Goal: Task Accomplishment & Management: Use online tool/utility

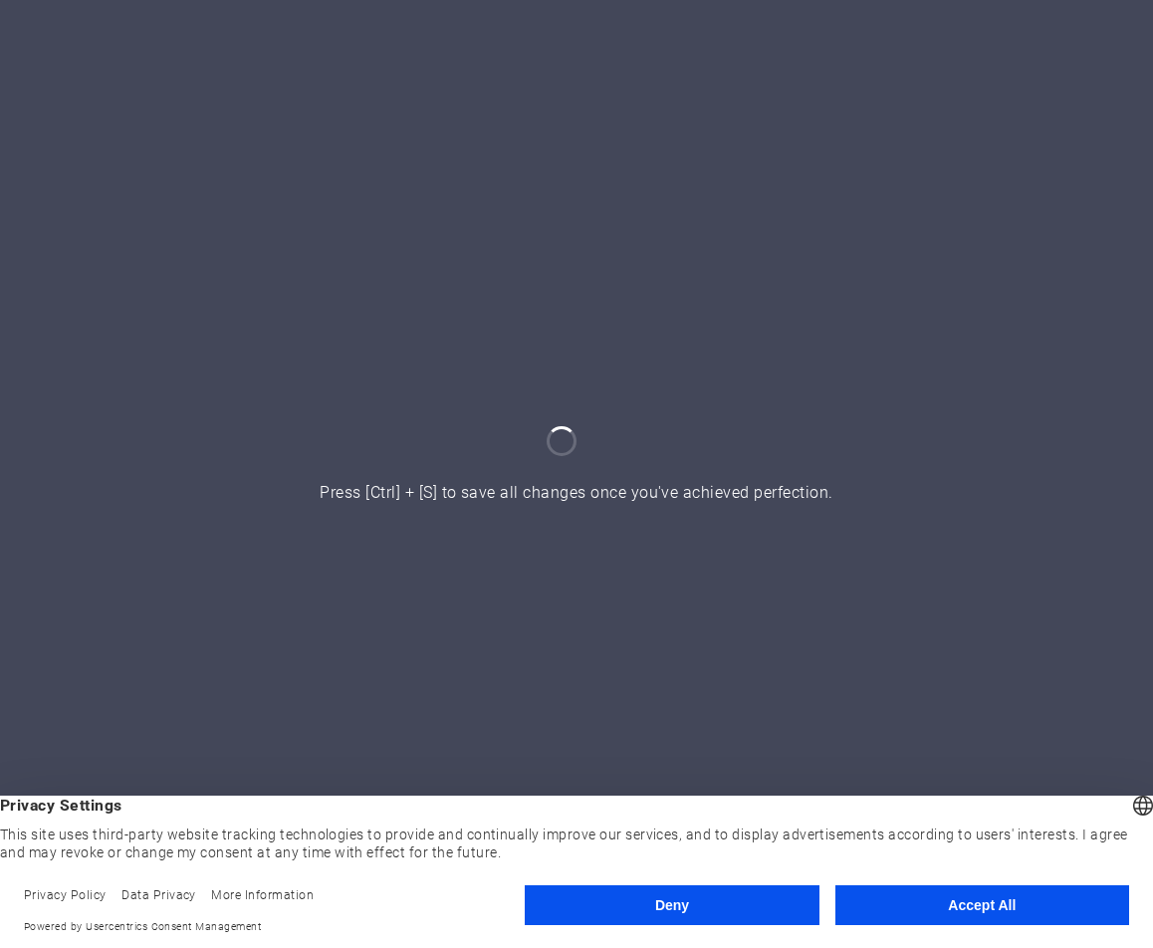
click at [921, 885] on footer "Privacy Policy Data Privacy More Information Powered by Usercentrics Consent Ma…" at bounding box center [576, 910] width 1153 height 75
click at [920, 901] on button "Accept All" at bounding box center [982, 905] width 294 height 40
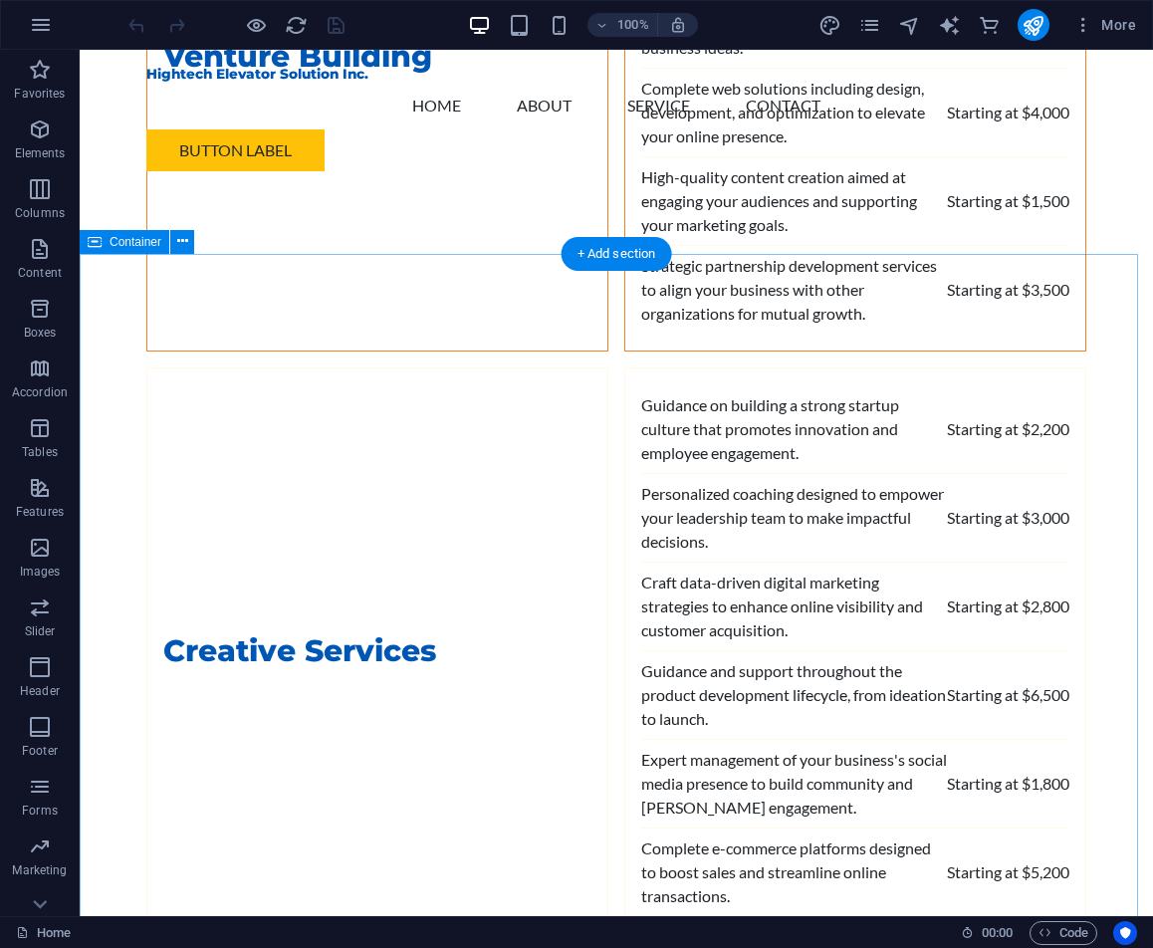
scroll to position [4977, 0]
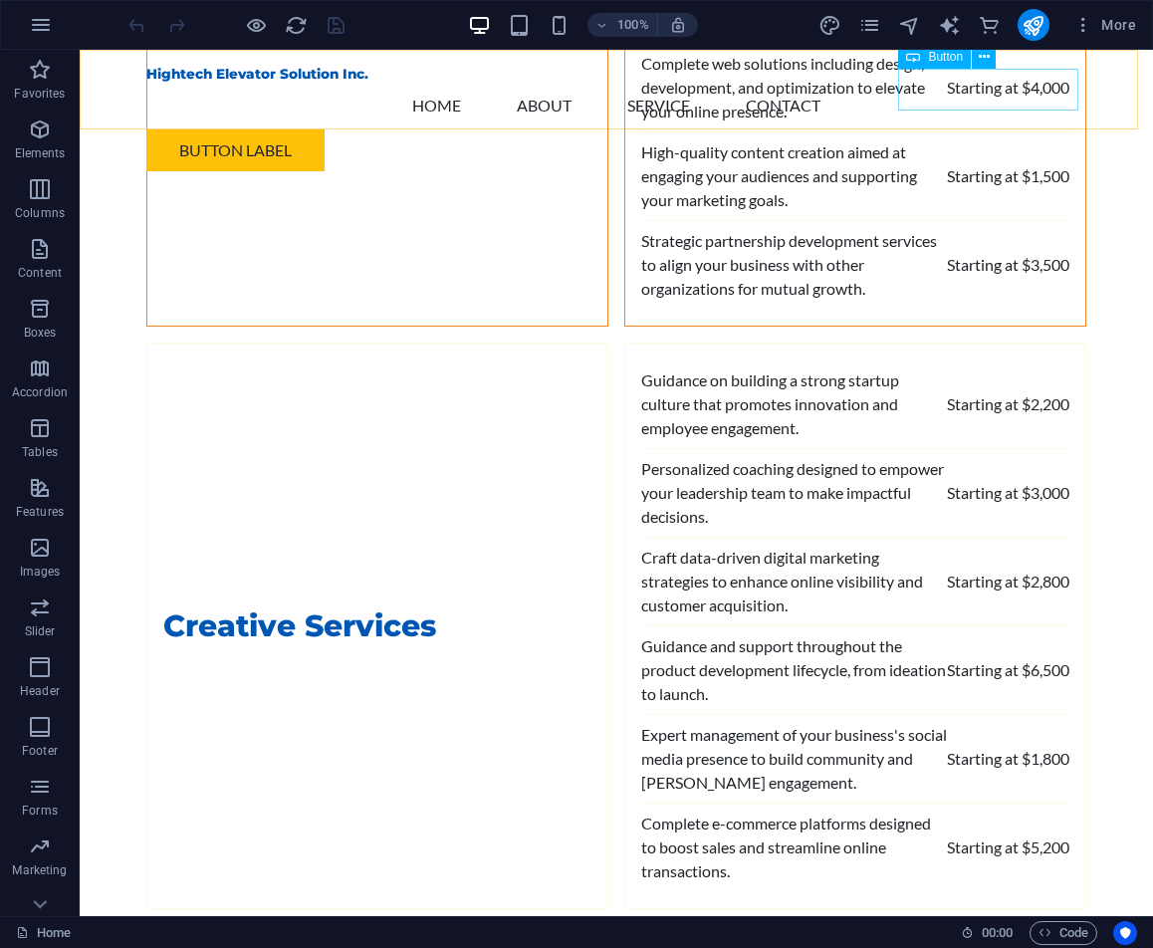
click at [1022, 129] on div "Button label" at bounding box center [616, 150] width 940 height 42
click at [1040, 129] on div "Button label" at bounding box center [616, 150] width 940 height 42
click at [951, 129] on div "Button label" at bounding box center [616, 150] width 940 height 42
click at [981, 59] on icon at bounding box center [984, 57] width 11 height 21
click at [1086, 123] on div "Hightech Elevator Solution Inc. Menu Home About Service Contact Button label" at bounding box center [616, 118] width 1073 height 137
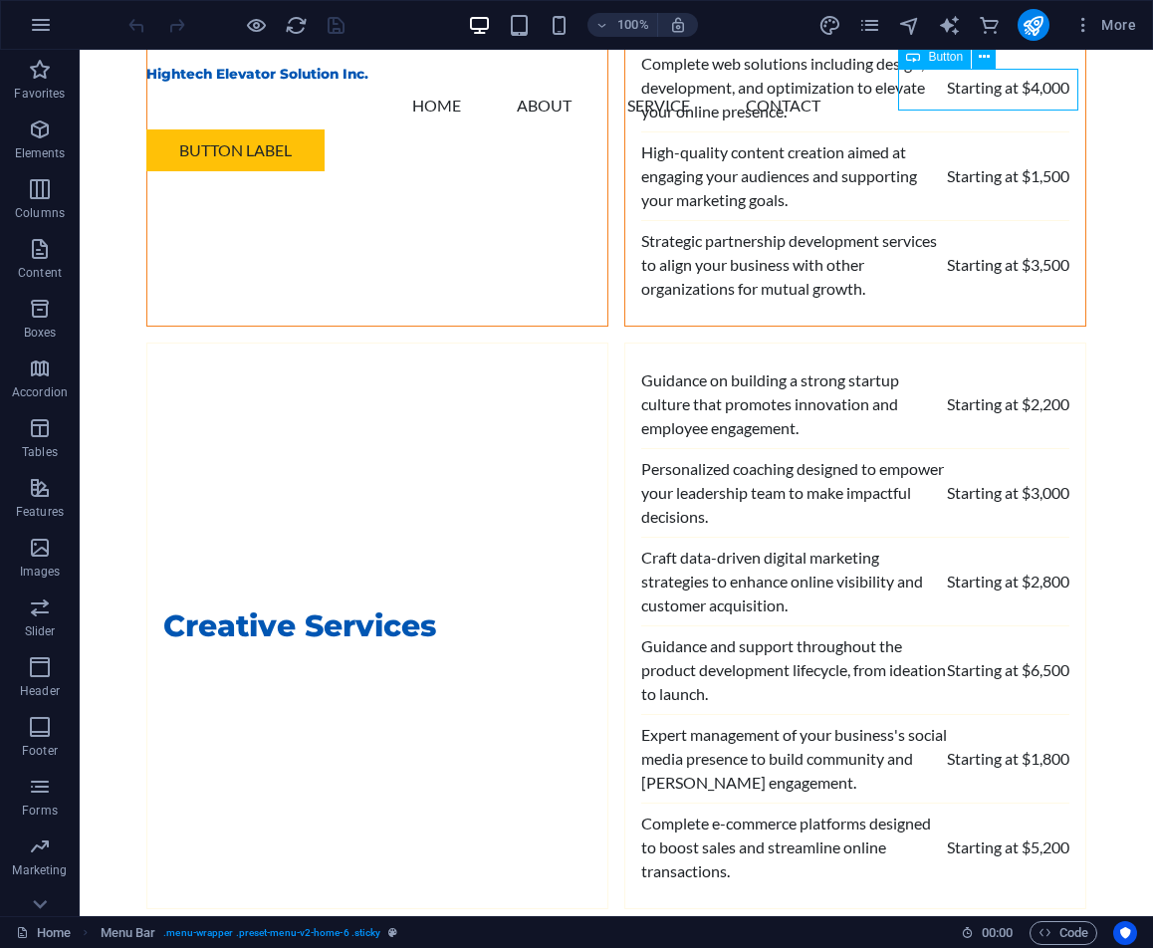
click at [1047, 129] on div "Button label" at bounding box center [616, 150] width 940 height 42
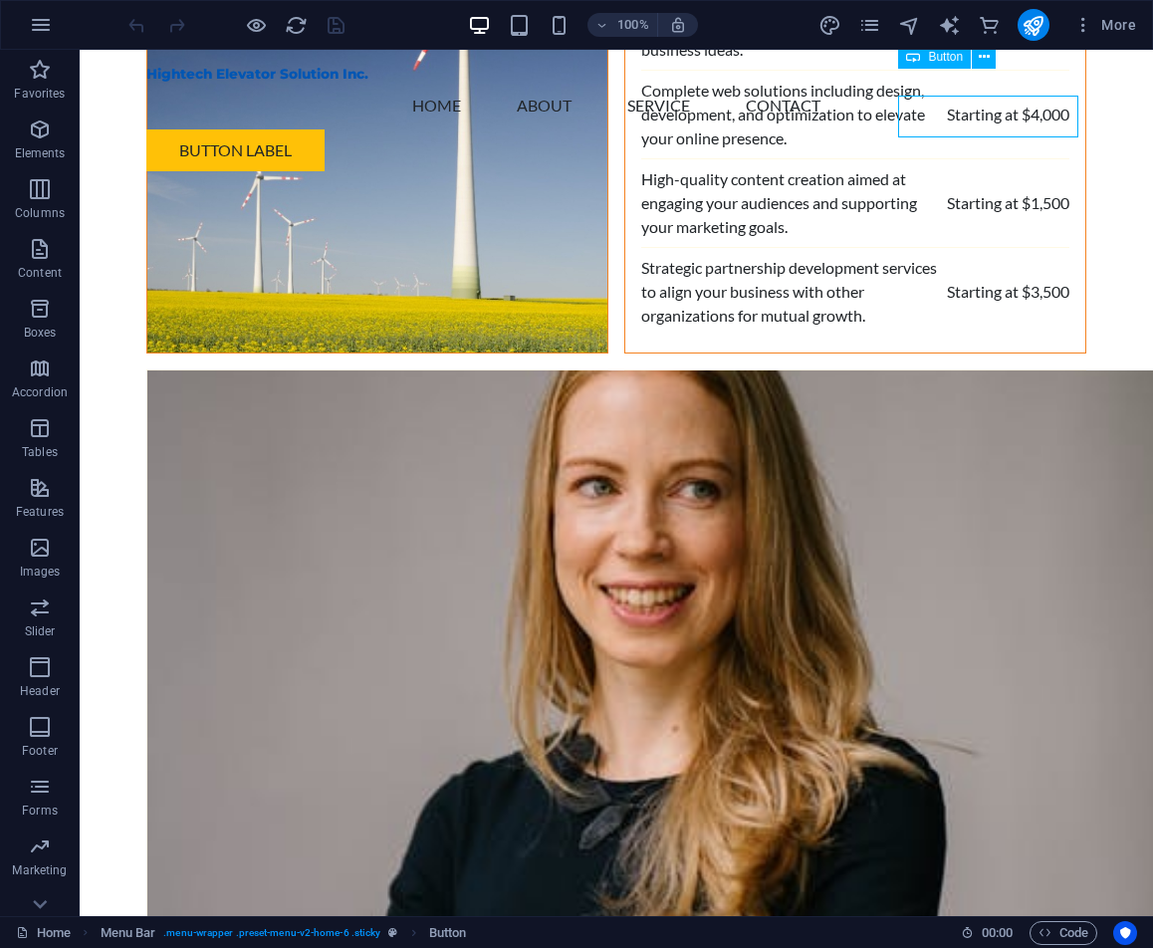
click at [1022, 129] on div "Button label" at bounding box center [616, 150] width 940 height 42
click at [981, 60] on icon at bounding box center [984, 57] width 11 height 21
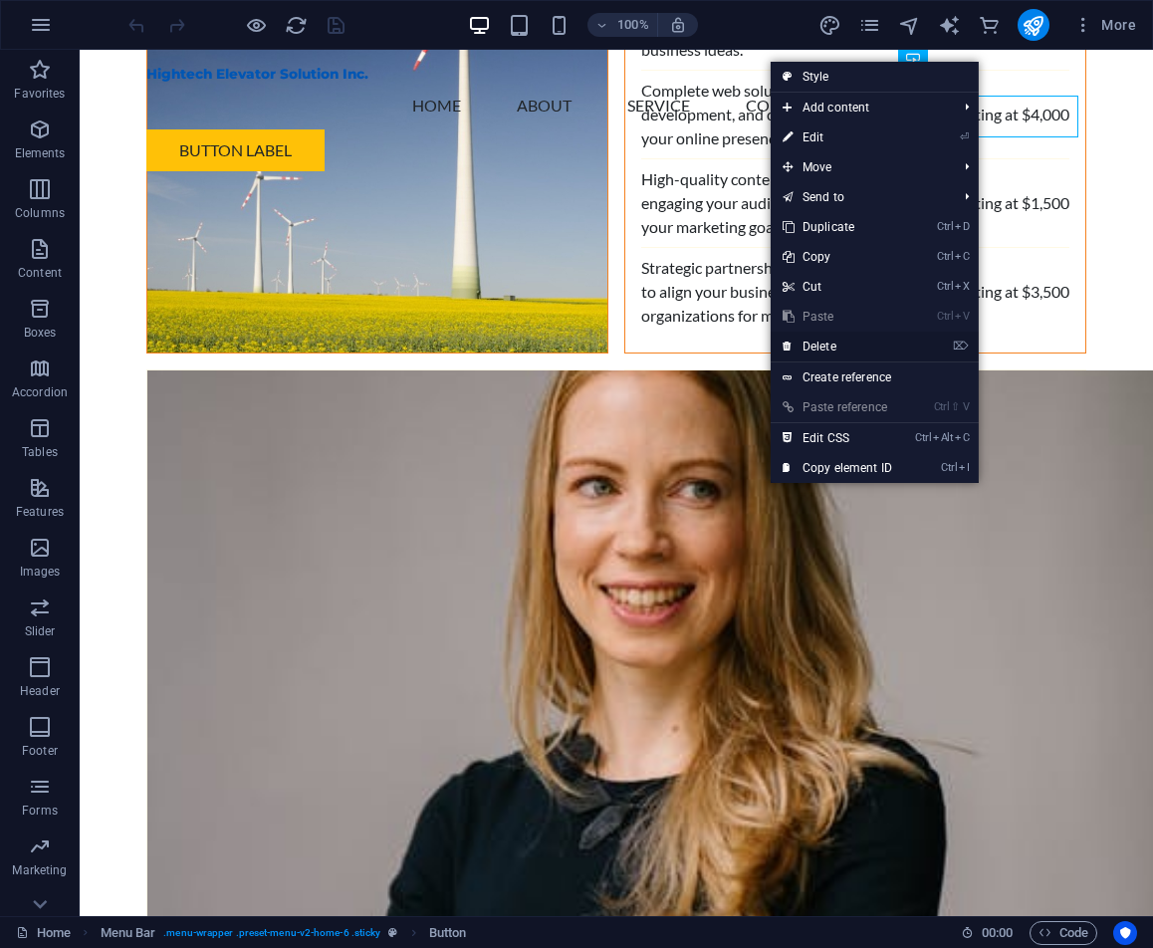
drag, startPoint x: 801, startPoint y: 296, endPoint x: 881, endPoint y: 345, distance: 93.9
click at [881, 345] on link "⌦ Delete" at bounding box center [837, 346] width 133 height 30
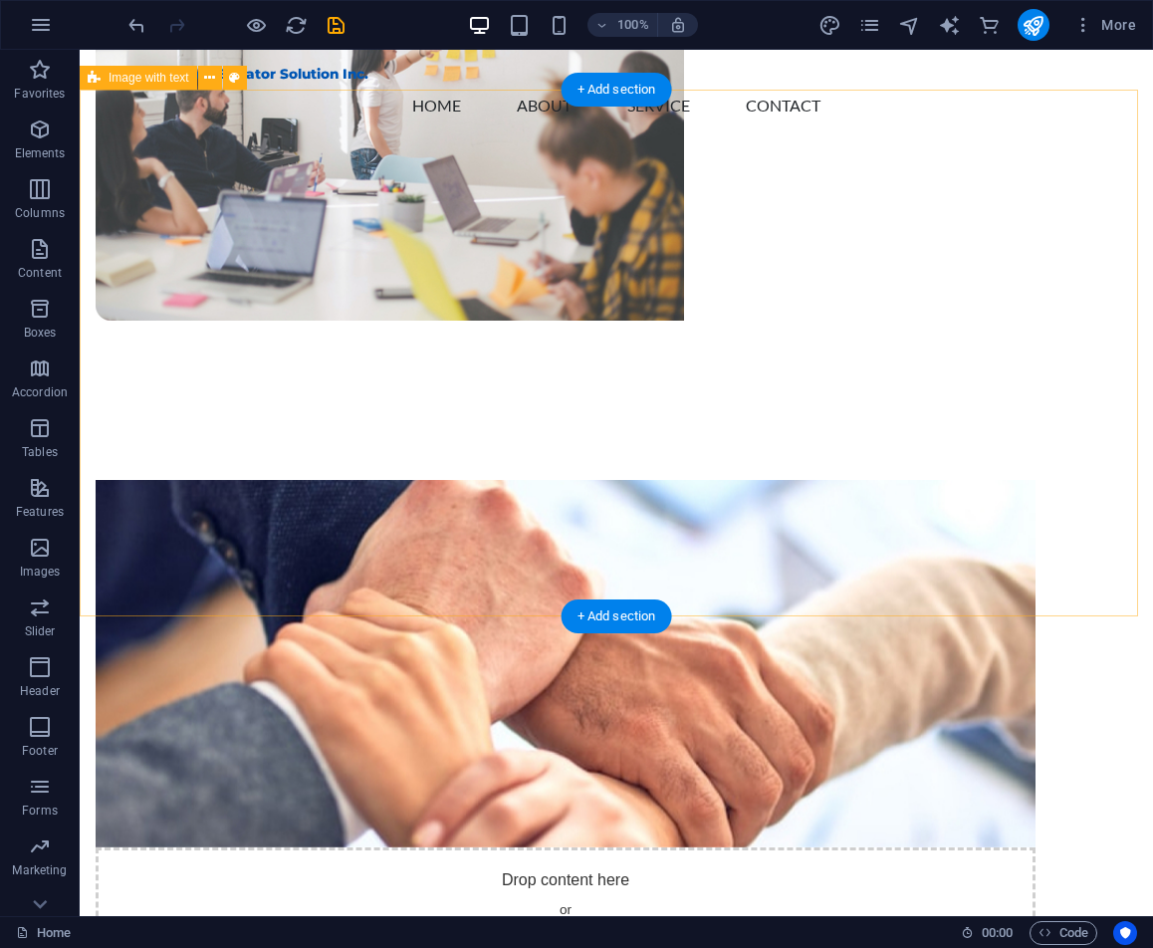
scroll to position [0, 0]
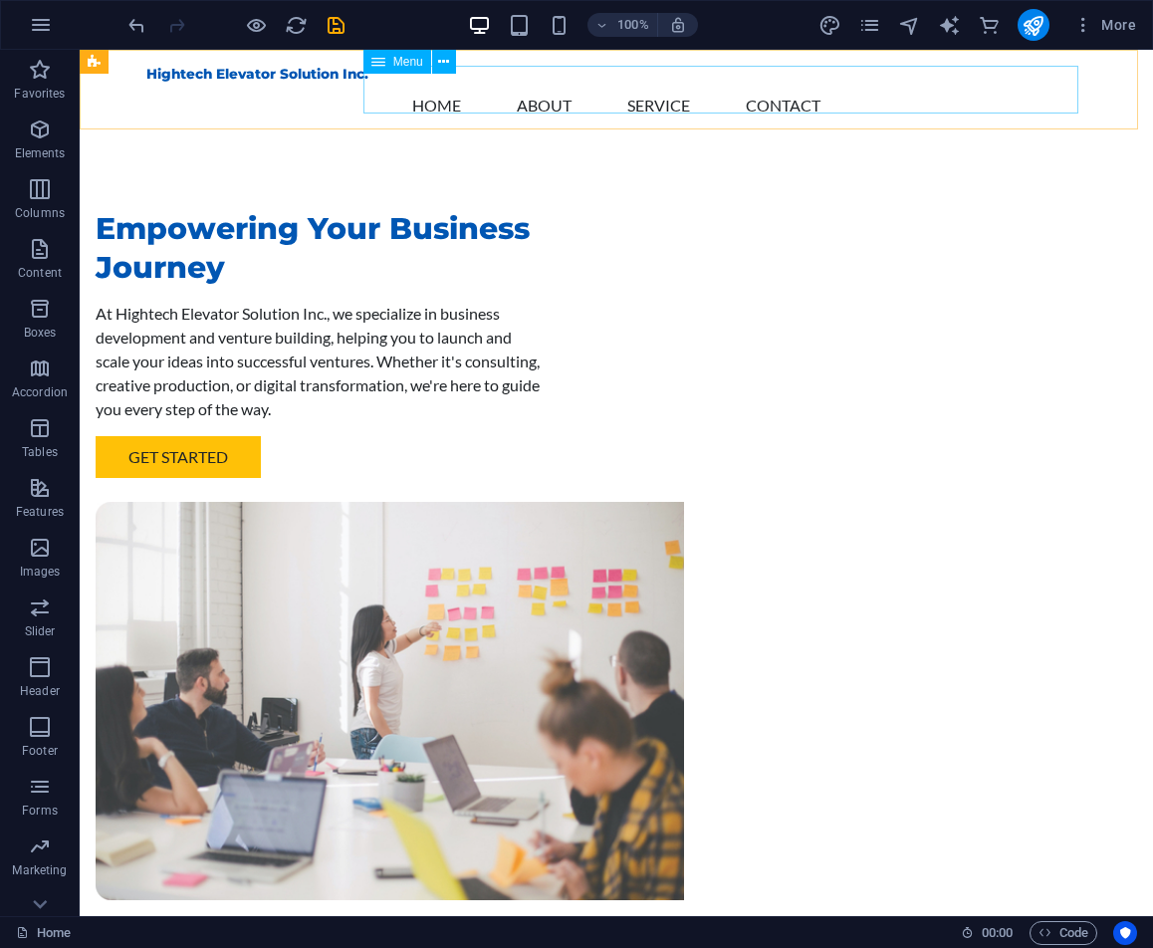
click at [893, 86] on nav "Home About Service Contact" at bounding box center [616, 106] width 940 height 48
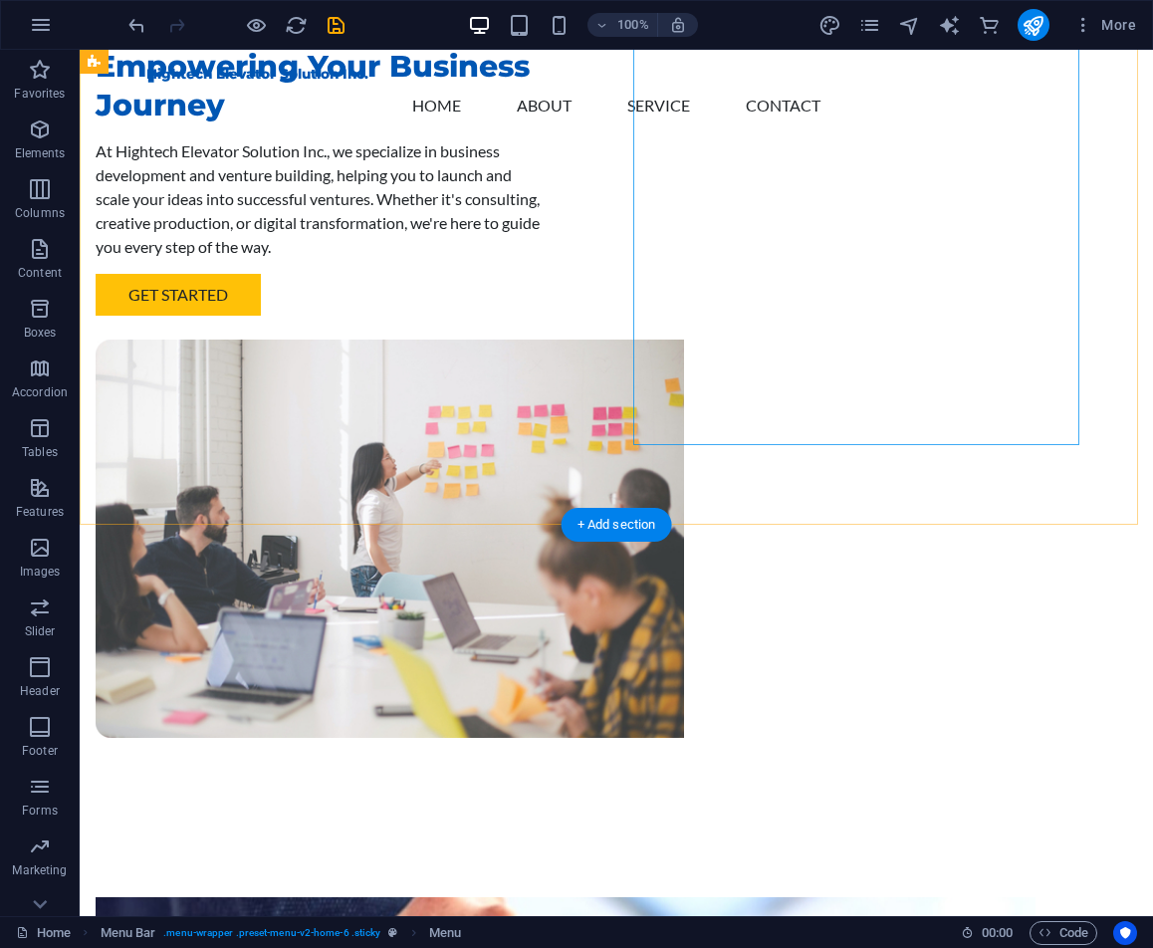
scroll to position [398, 0]
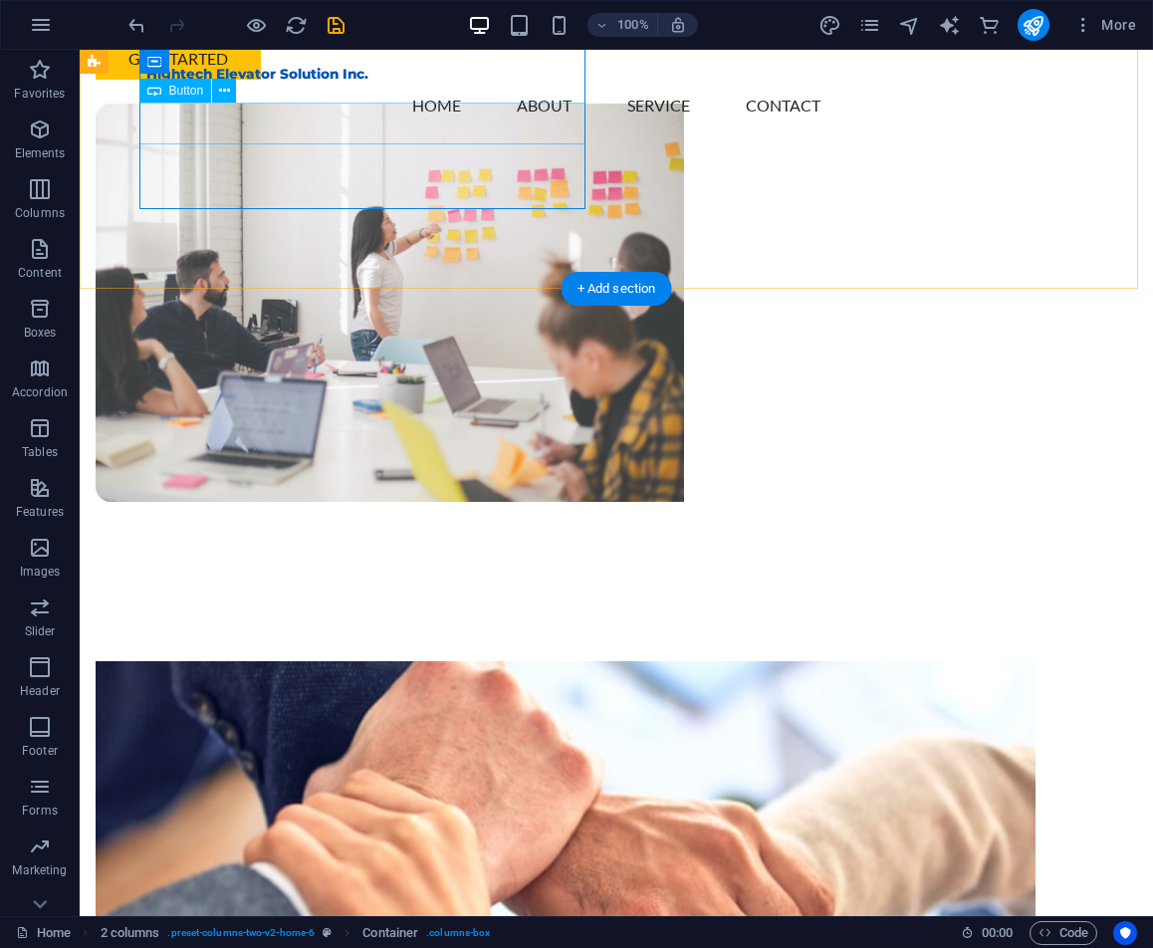
click at [258, 80] on div "Get Started" at bounding box center [319, 59] width 446 height 42
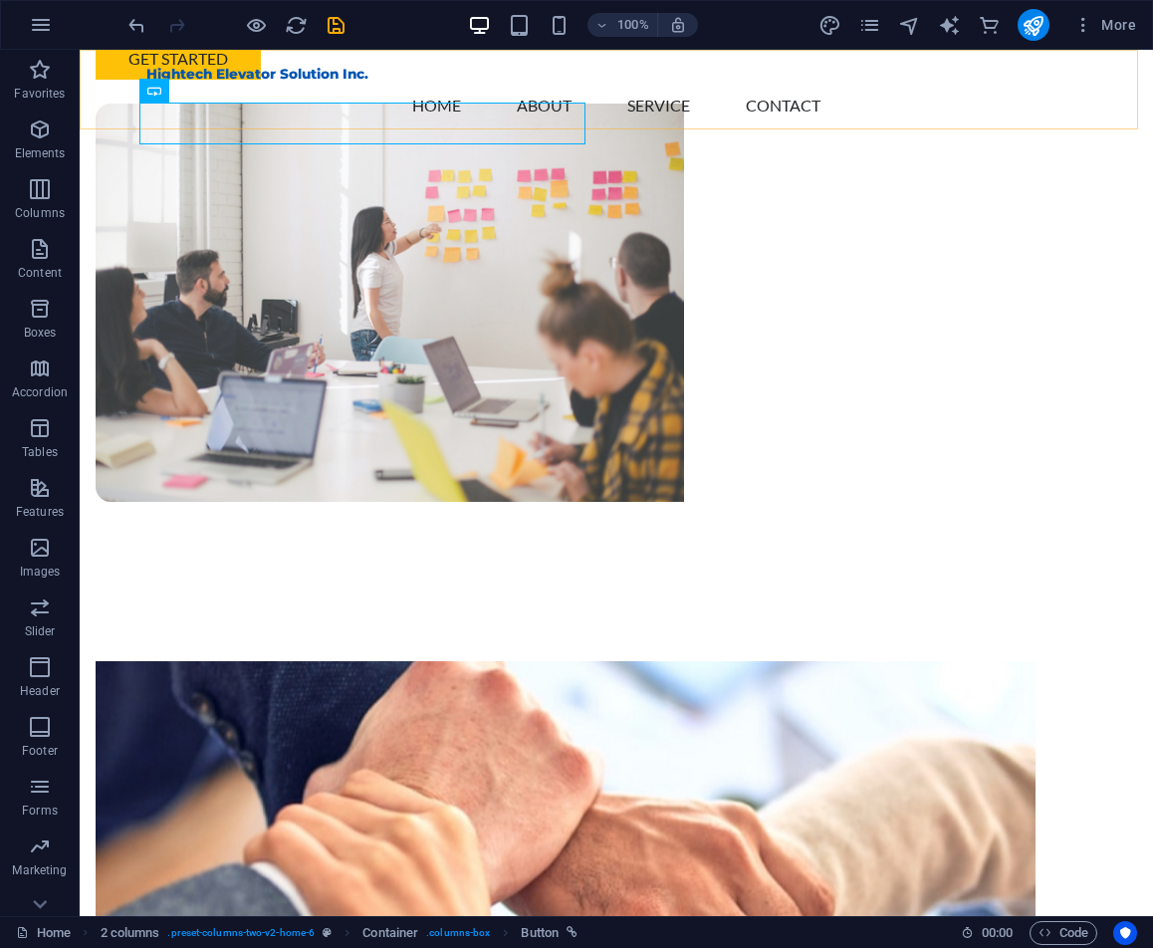
click at [229, 124] on div "Hightech Elevator Solution Inc. Menu Home About Service Contact" at bounding box center [616, 98] width 1073 height 96
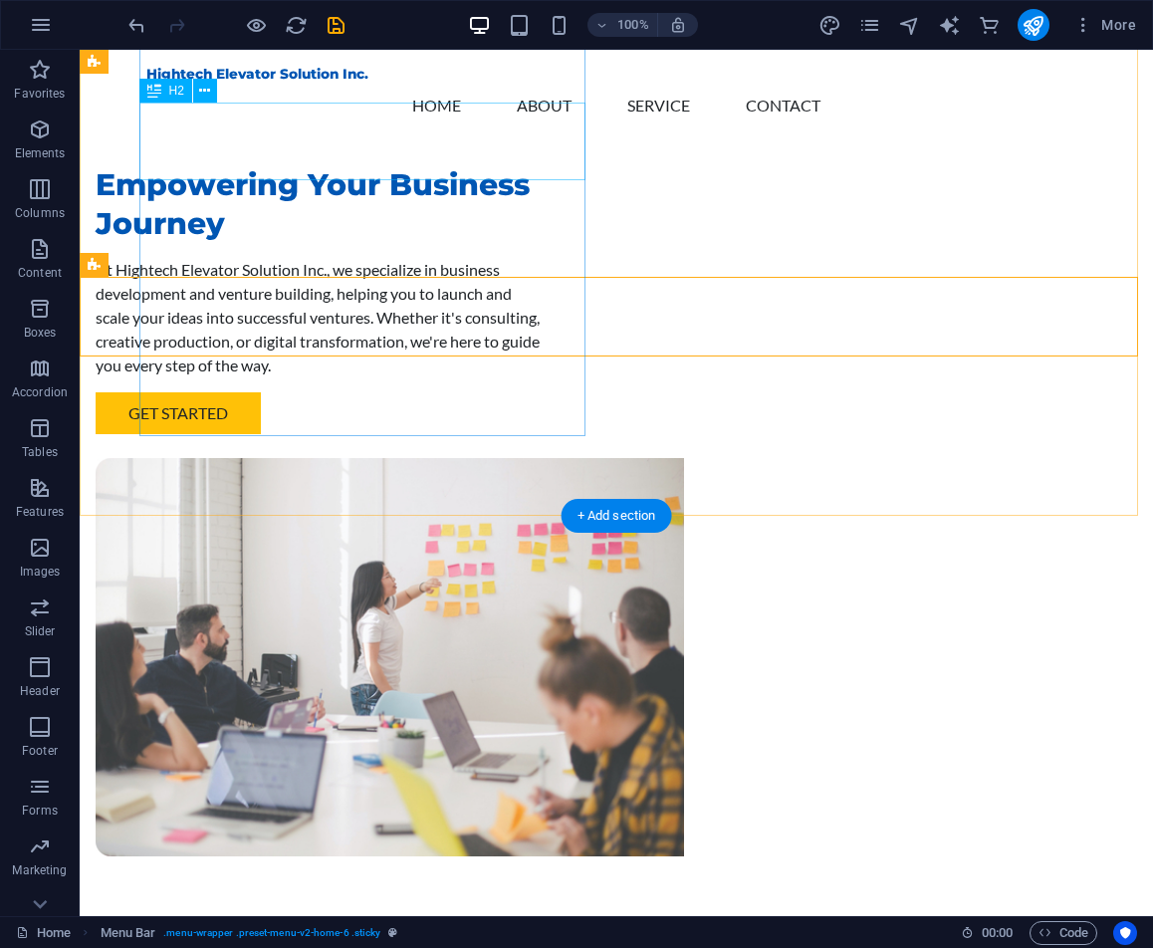
scroll to position [0, 0]
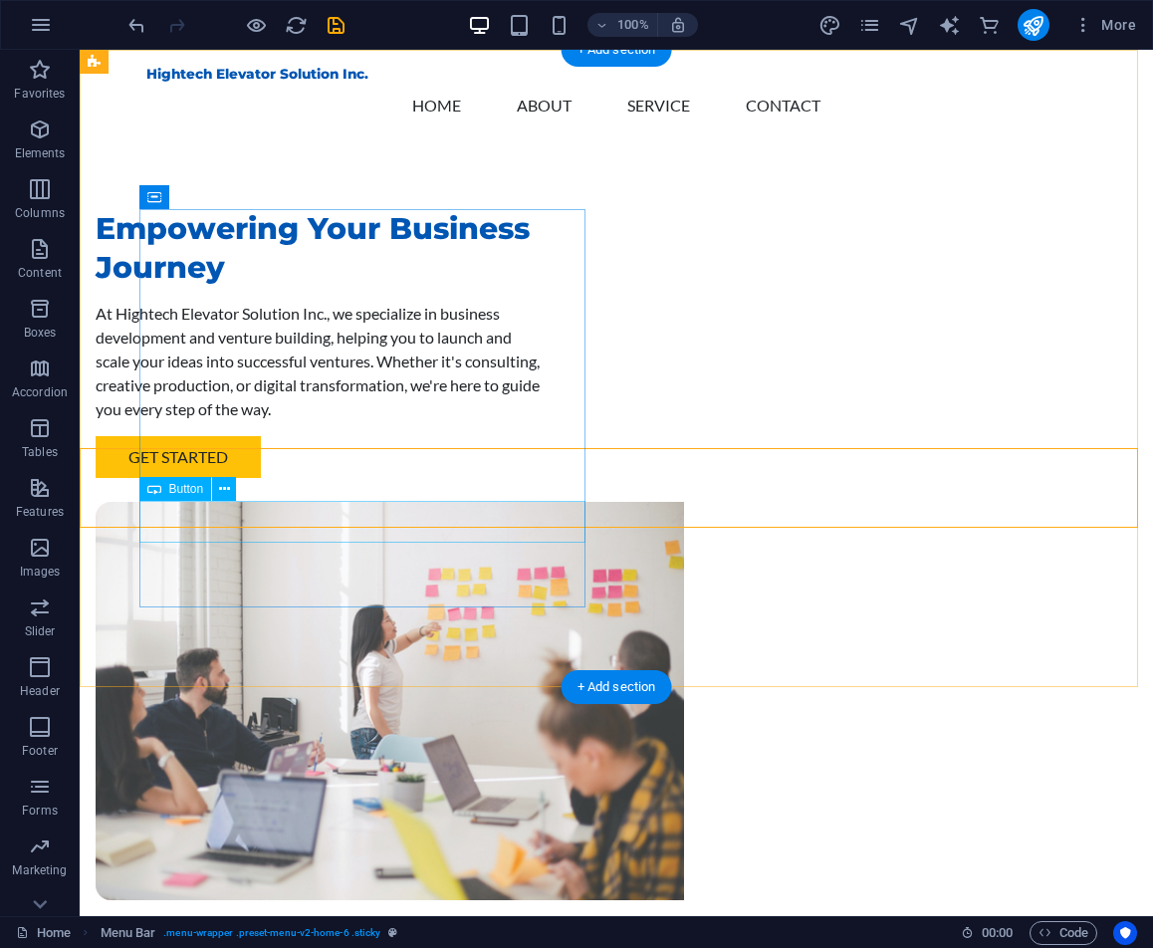
click at [205, 478] on div "Get Started" at bounding box center [319, 457] width 446 height 42
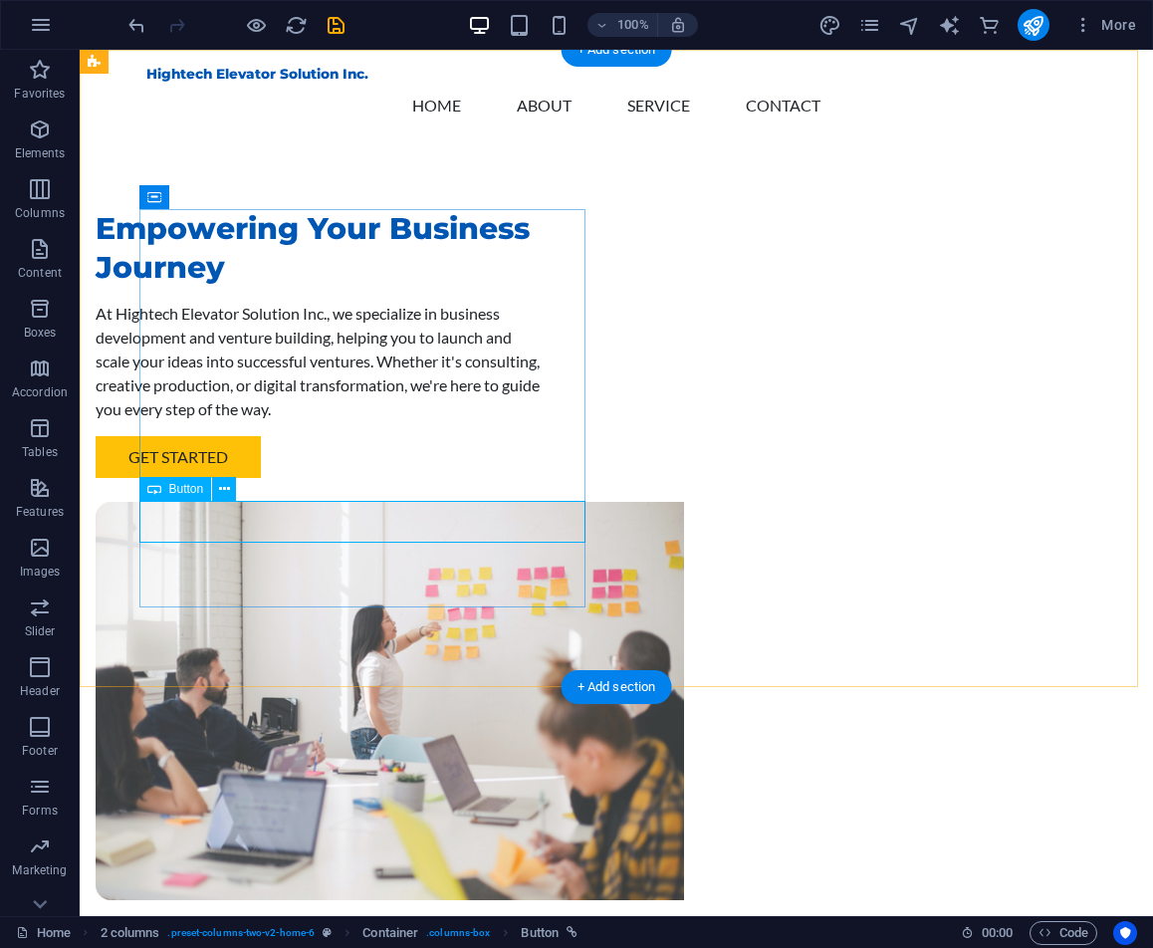
click at [235, 478] on div "Get Started" at bounding box center [319, 457] width 446 height 42
click at [190, 486] on span "Button" at bounding box center [186, 489] width 35 height 12
click at [226, 488] on icon at bounding box center [224, 489] width 11 height 21
click at [221, 421] on div "At Hightech Elevator Solution Inc., we specialize in business development and v…" at bounding box center [319, 361] width 446 height 119
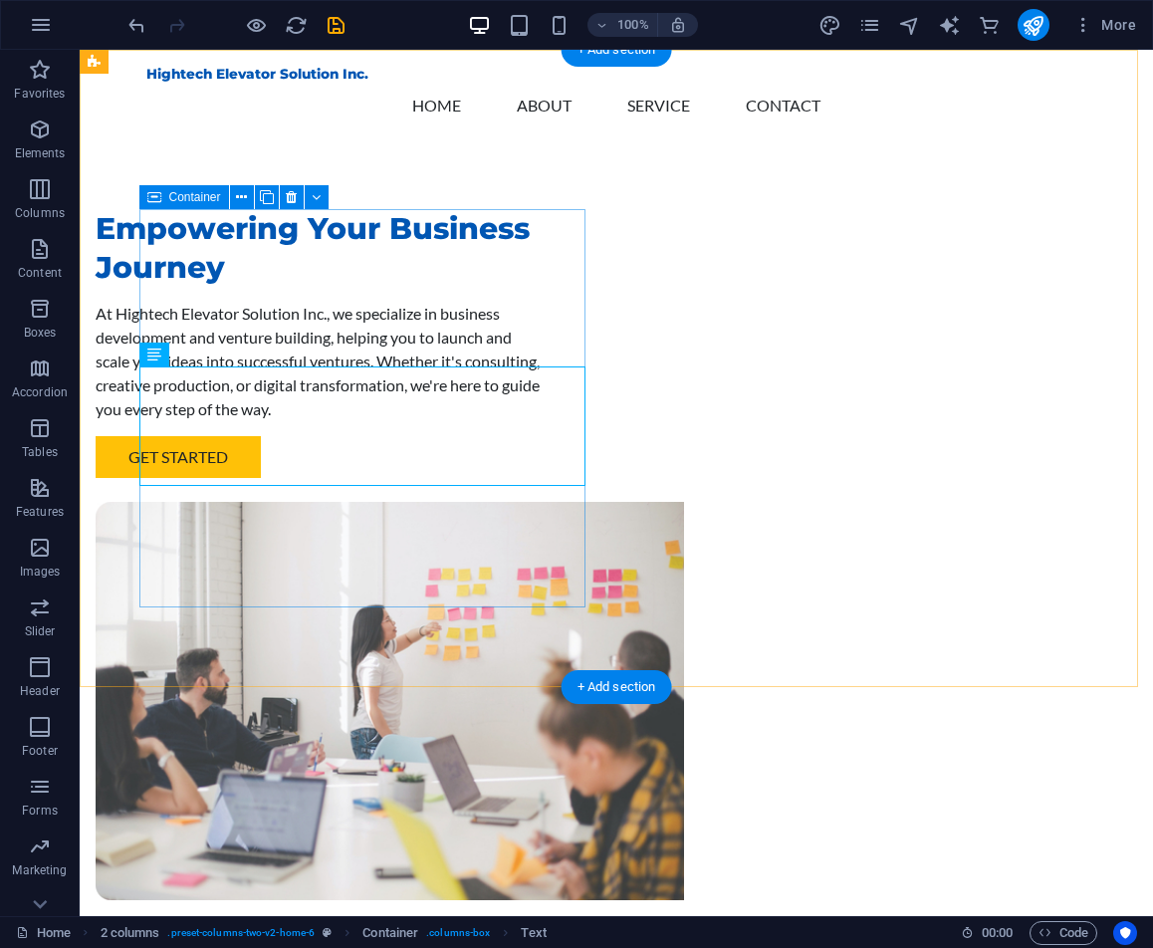
click at [256, 478] on div "Empowering Your Business Journey At Hightech Elevator Solution Inc., we special…" at bounding box center [319, 343] width 446 height 269
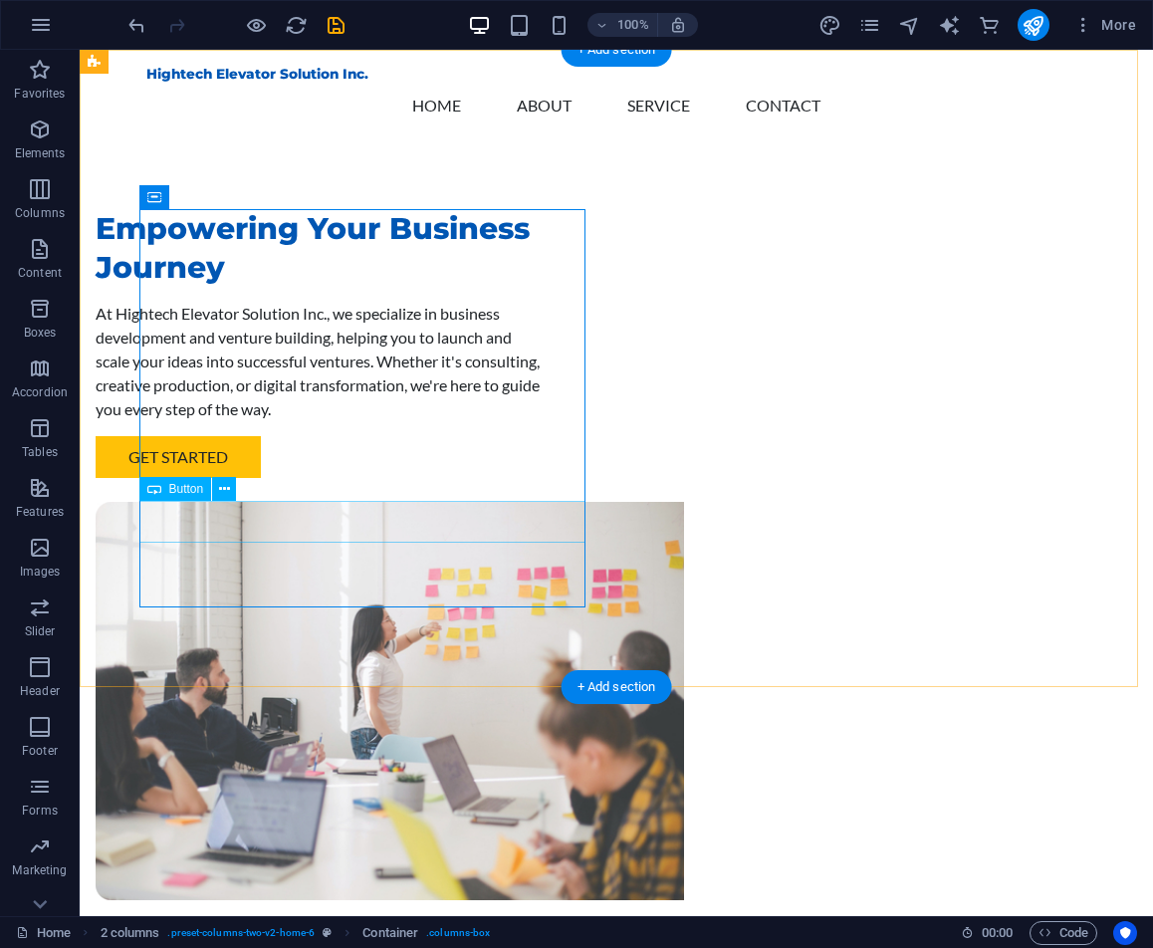
click at [258, 478] on div "Get Started" at bounding box center [319, 457] width 446 height 42
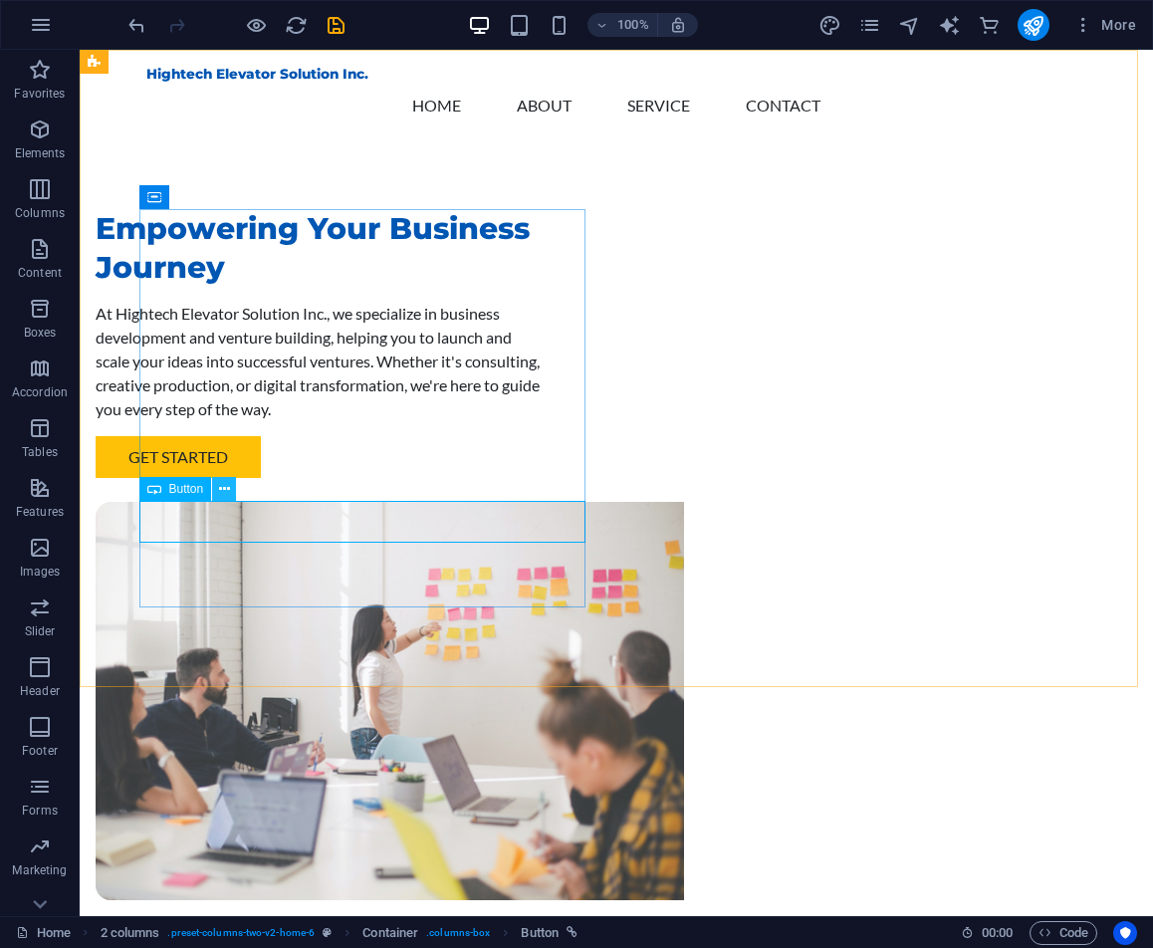
click at [228, 486] on icon at bounding box center [224, 489] width 11 height 21
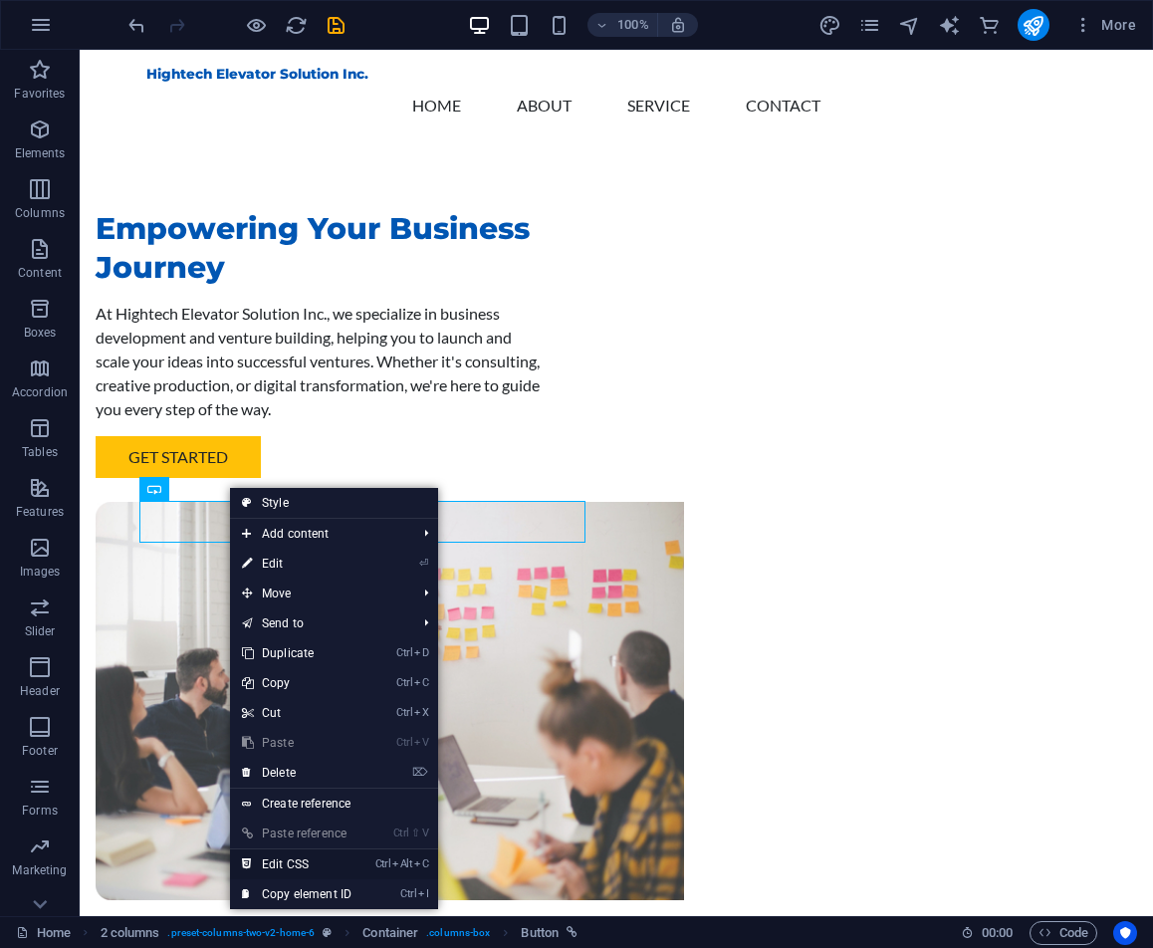
click at [368, 854] on li "Ctrl Alt C Edit CSS" at bounding box center [334, 864] width 208 height 30
click at [294, 855] on link "Ctrl Alt C Edit CSS" at bounding box center [296, 864] width 133 height 30
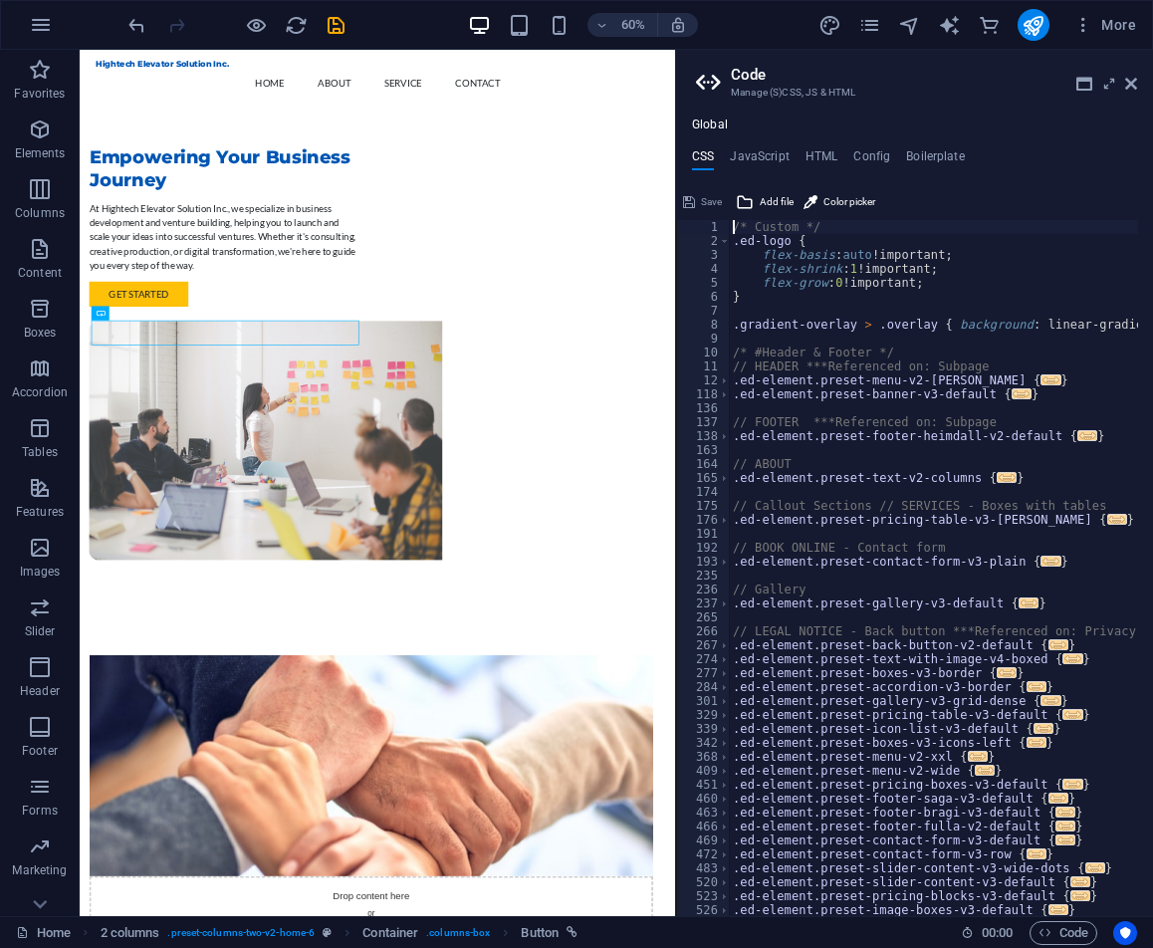
click at [1139, 82] on aside "Code Manage (S)CSS, JS & HTML Global CSS JavaScript HTML Config Boilerplate /* …" at bounding box center [914, 483] width 478 height 866
click at [1129, 90] on icon at bounding box center [1131, 84] width 12 height 16
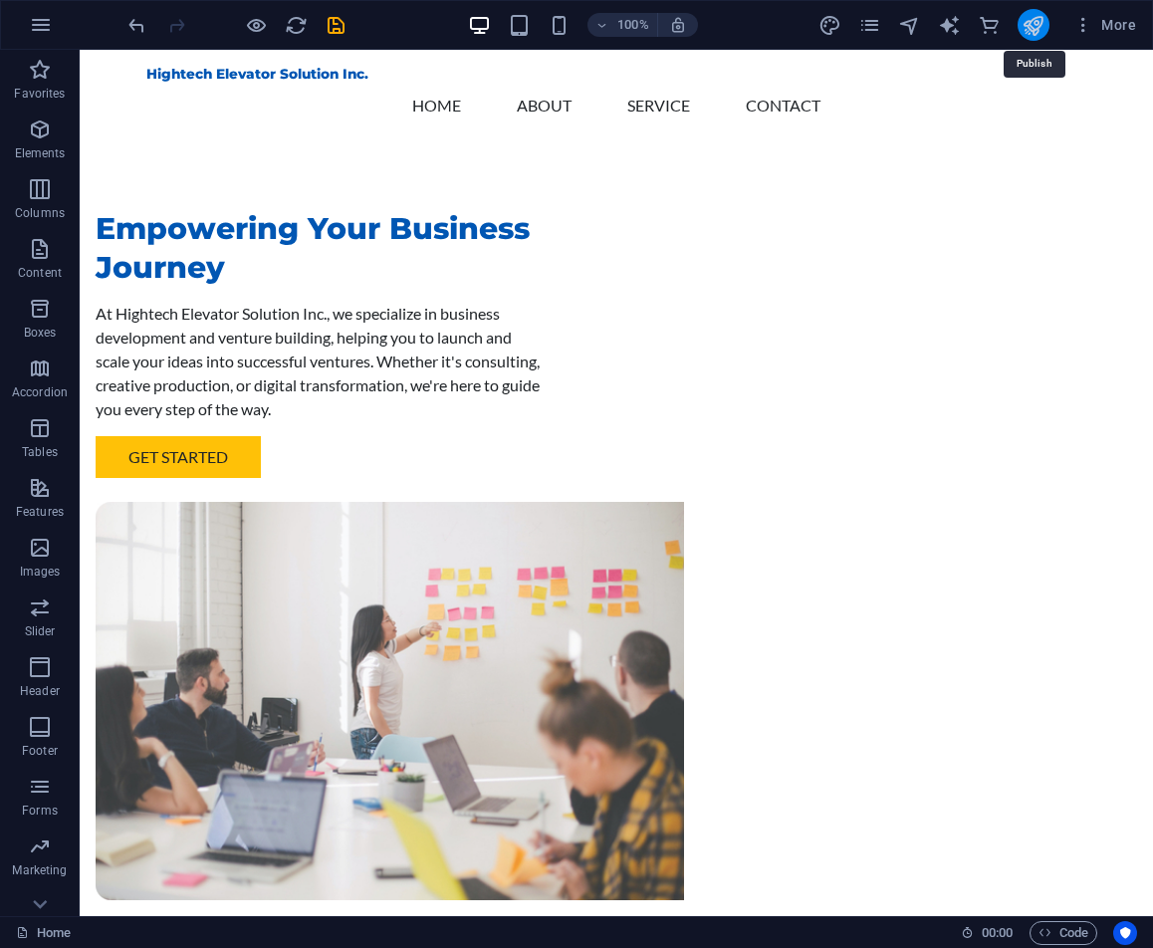
click at [1041, 22] on icon "publish" at bounding box center [1032, 25] width 23 height 23
checkbox input "false"
